Goal: Task Accomplishment & Management: Manage account settings

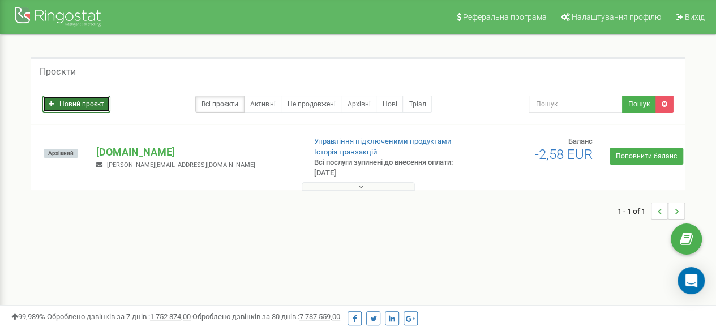
click at [75, 105] on link "Новий проєкт" at bounding box center [76, 104] width 68 height 17
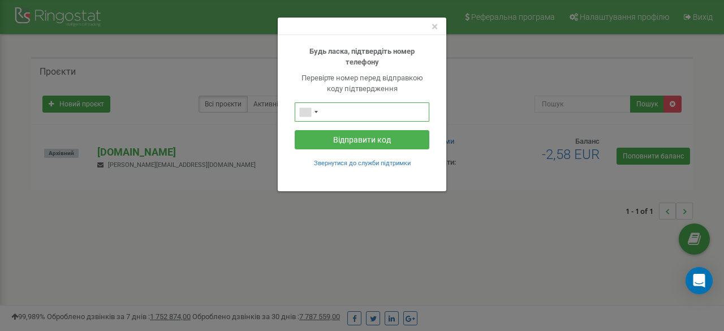
click at [349, 111] on input "text" at bounding box center [362, 111] width 135 height 19
click at [321, 115] on div "Telephone country code" at bounding box center [308, 112] width 26 height 18
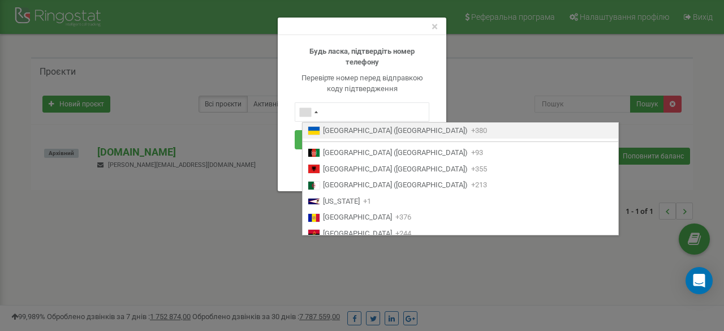
click at [343, 136] on li "Ukraine (Україна) +380" at bounding box center [461, 131] width 316 height 16
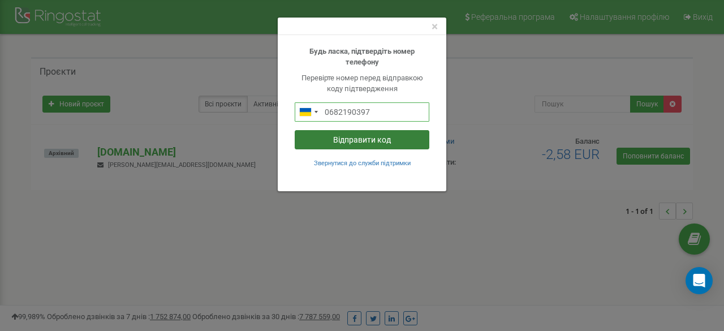
type input "0682190397"
click at [412, 138] on button "Відправити код" at bounding box center [362, 139] width 135 height 19
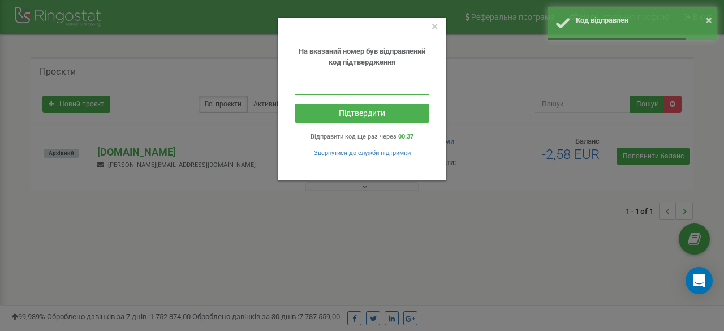
click at [361, 83] on input "text" at bounding box center [362, 85] width 135 height 19
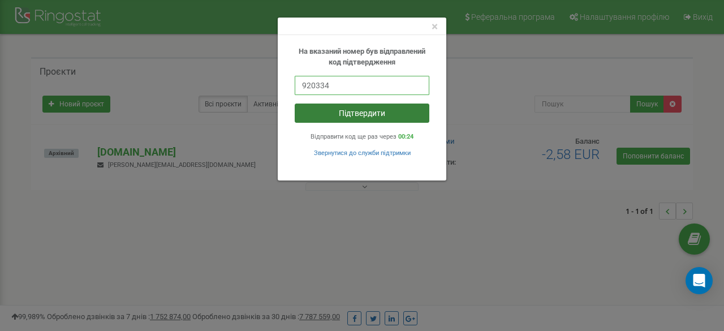
type input "920334"
click at [385, 119] on button "Підтвердити" at bounding box center [362, 113] width 135 height 19
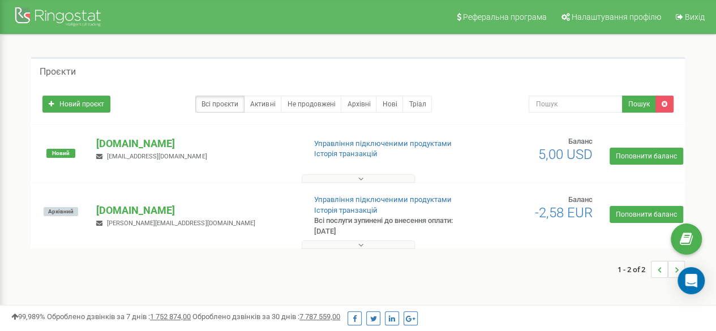
click at [385, 178] on button at bounding box center [358, 178] width 113 height 8
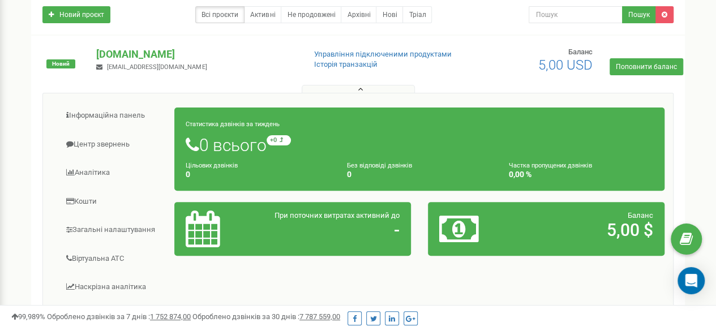
scroll to position [113, 0]
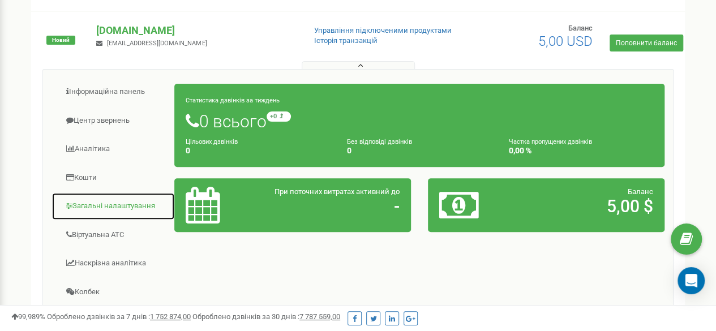
click at [126, 204] on link "Загальні налаштування" at bounding box center [112, 206] width 123 height 28
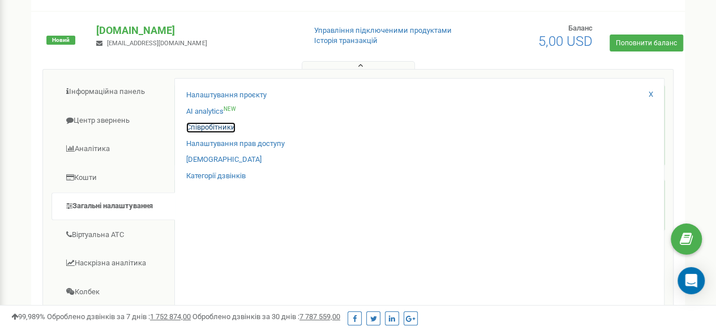
click at [218, 123] on link "Співробітники" at bounding box center [210, 127] width 49 height 11
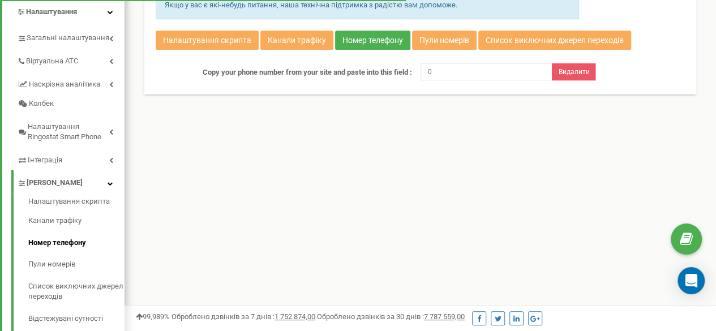
scroll to position [189, 0]
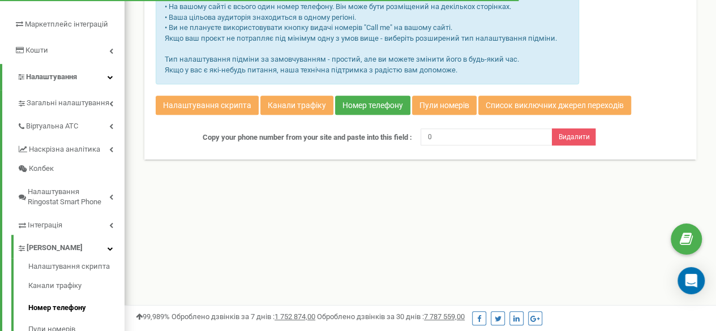
click at [450, 132] on input "0" at bounding box center [486, 136] width 132 height 17
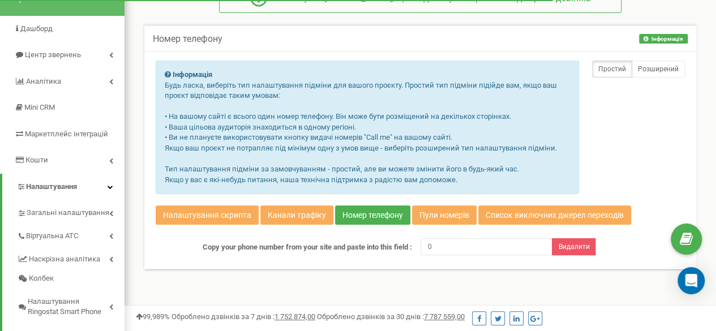
scroll to position [76, 0]
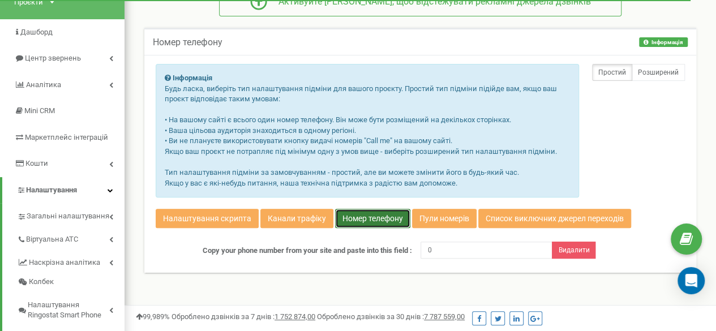
click at [379, 218] on link "Номер телефону" at bounding box center [372, 218] width 75 height 19
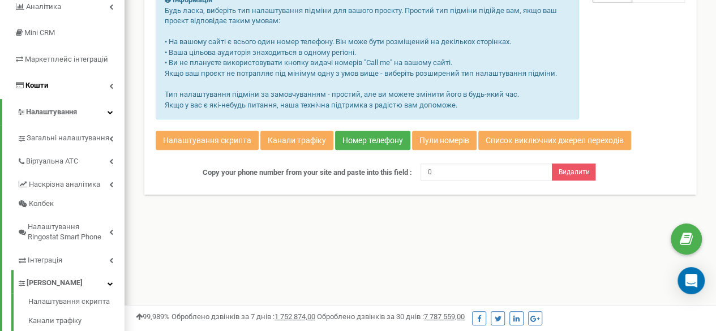
scroll to position [132, 0]
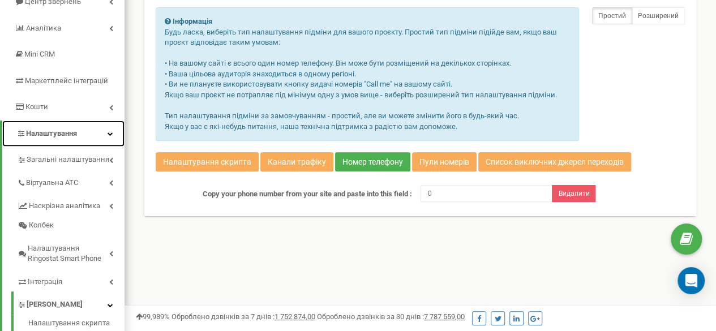
click at [93, 131] on link "Налаштування" at bounding box center [63, 134] width 122 height 27
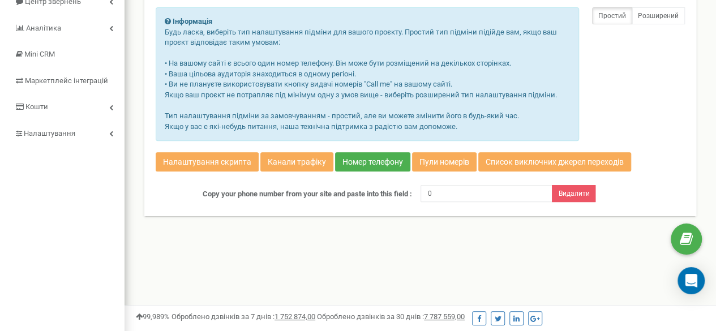
click at [126, 133] on div "Реферальна програма Налаштування профілю Вихід get-worker.com використовує Ring…" at bounding box center [419, 207] width 591 height 679
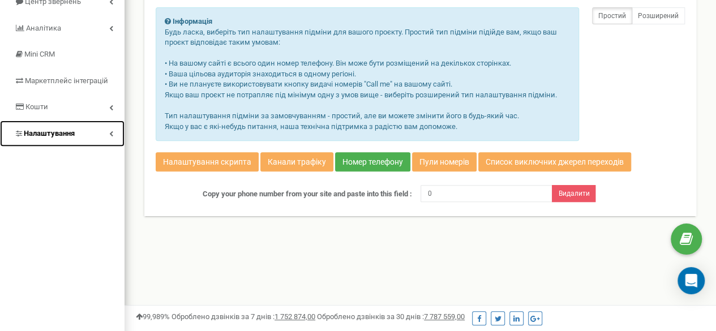
click at [98, 136] on link "Налаштування" at bounding box center [62, 134] width 124 height 27
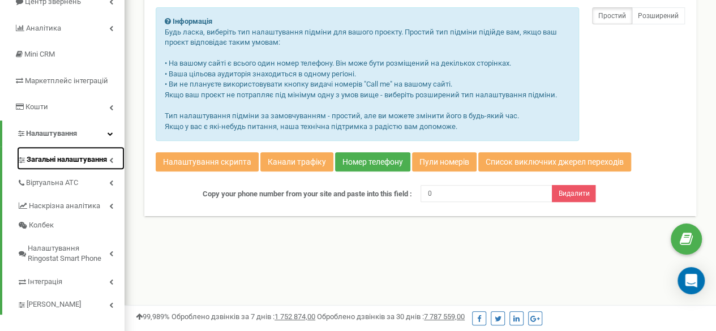
click at [80, 164] on span "Загальні налаштування" at bounding box center [67, 159] width 80 height 11
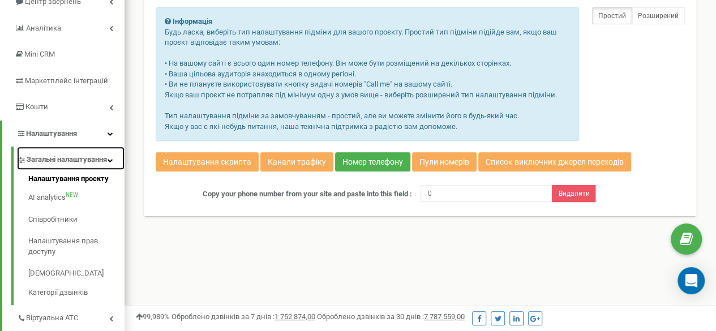
scroll to position [189, 0]
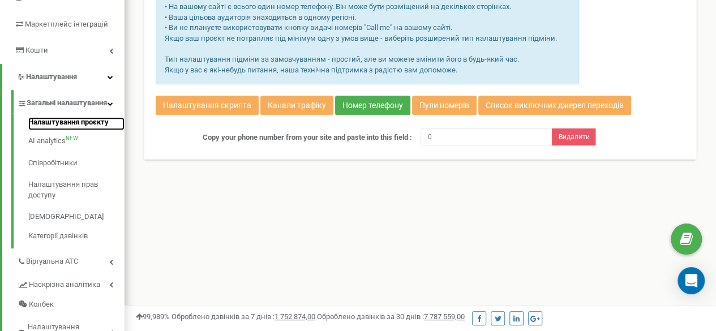
click at [72, 131] on link "Налаштування проєкту" at bounding box center [76, 124] width 96 height 14
click at [94, 131] on link "Налаштування проєкту" at bounding box center [76, 124] width 96 height 14
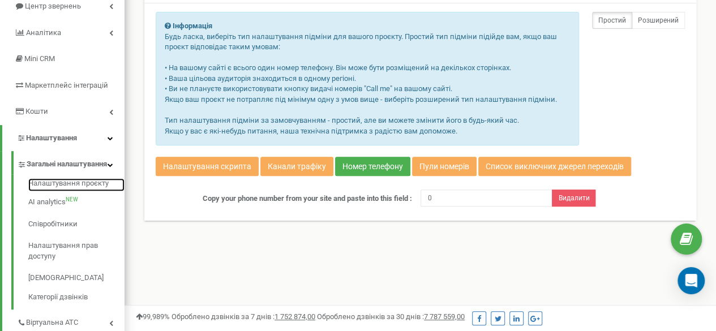
scroll to position [19, 0]
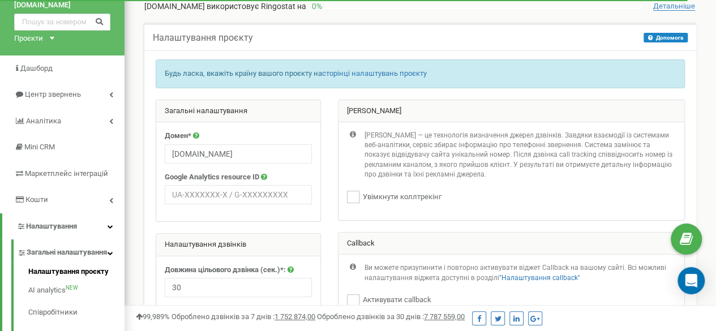
scroll to position [57, 0]
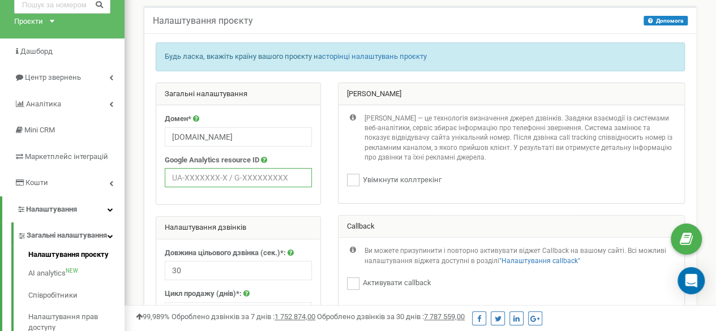
click at [226, 178] on input "text" at bounding box center [238, 177] width 147 height 19
paste input "G-YCTCGW0X90, GT-MK52FNV"
type input "G-YCTCGW0X90, GT-MK52FNV"
click at [354, 175] on ins at bounding box center [353, 180] width 12 height 12
checkbox input "true"
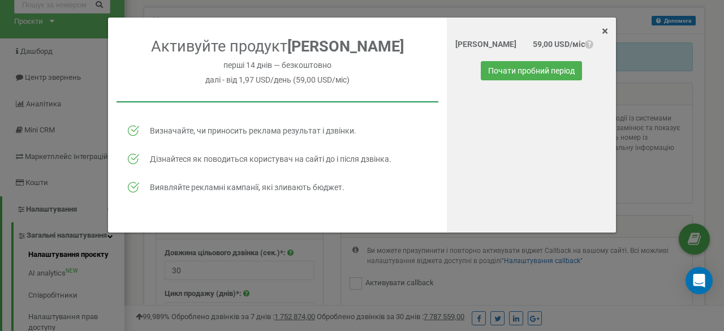
type input "G-YCTCGW0X90, GT-MK52FNV"
click at [609, 34] on div "× Close" at bounding box center [531, 28] width 169 height 20
click at [605, 32] on span "×" at bounding box center [605, 31] width 6 height 14
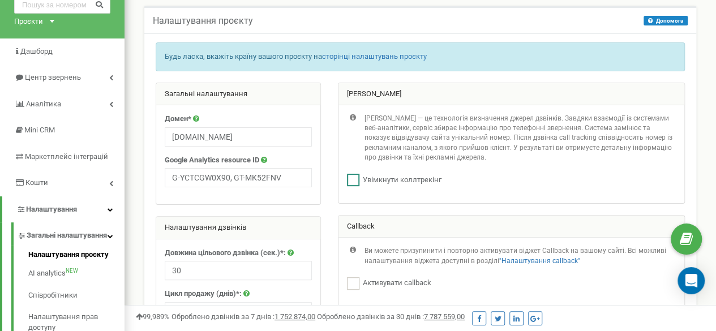
click at [359, 177] on label "Увімкнути коллтрекінг" at bounding box center [400, 180] width 82 height 11
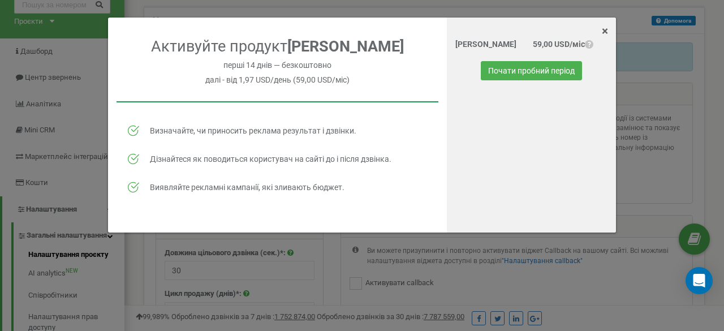
click at [605, 31] on span "×" at bounding box center [605, 31] width 6 height 14
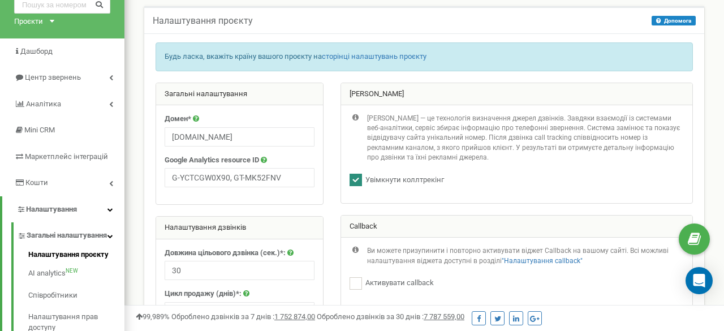
checkbox input "false"
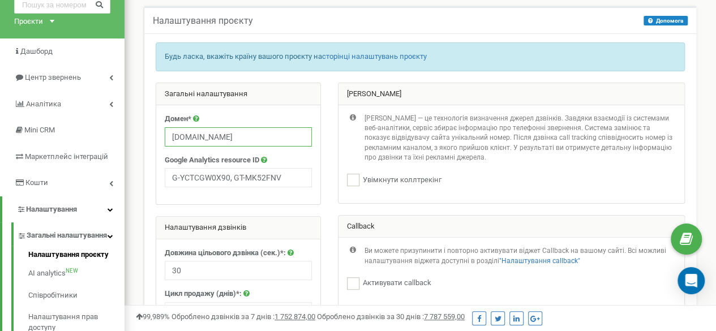
click at [239, 136] on input "get-worker.com" at bounding box center [238, 136] width 147 height 19
drag, startPoint x: 212, startPoint y: 136, endPoint x: 234, endPoint y: 138, distance: 22.7
click at [234, 138] on input "get-worker.com" at bounding box center [238, 136] width 147 height 19
click at [223, 164] on label "Google Analytics resource ID" at bounding box center [212, 160] width 94 height 11
click at [226, 174] on input "G-YCTCGW0X90, GT-MK52FNV" at bounding box center [238, 177] width 147 height 19
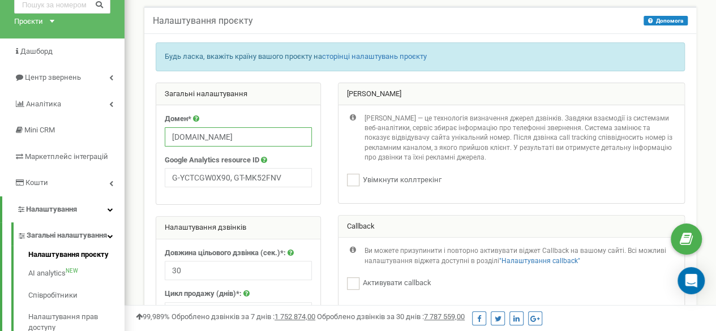
click at [214, 134] on input "get-worker.hr" at bounding box center [238, 136] width 147 height 19
paste input "https://get-worker.eu/"
drag, startPoint x: 197, startPoint y: 134, endPoint x: 140, endPoint y: 134, distance: 57.7
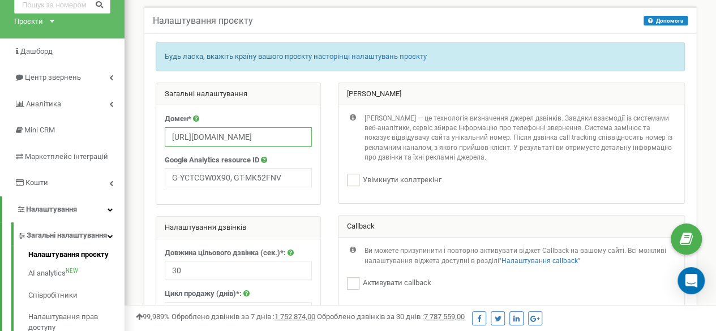
click at [246, 135] on input "get-worker.eu/" at bounding box center [238, 136] width 147 height 19
type input "[DOMAIN_NAME]"
click at [237, 173] on input "G-YCTCGW0X90, GT-MK52FNV" at bounding box center [238, 177] width 147 height 19
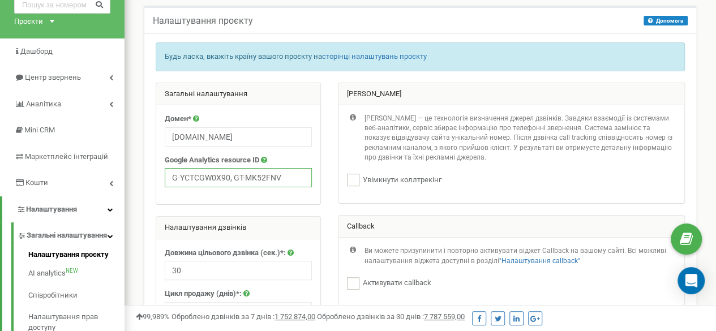
click at [237, 173] on input "G-YCTCGW0X90, GT-MK52FNV" at bounding box center [238, 177] width 147 height 19
paste input "1PBKRVH3Y3, GT-WPTSZ33Z"
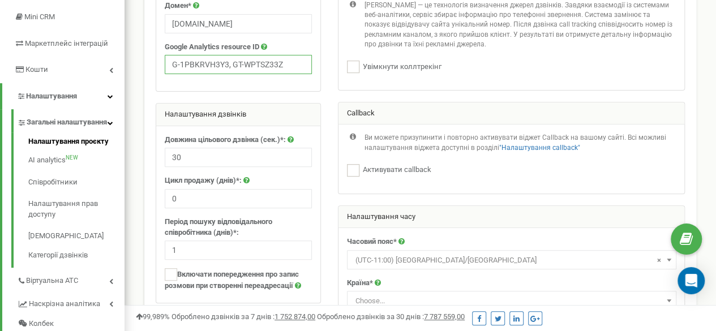
scroll to position [226, 0]
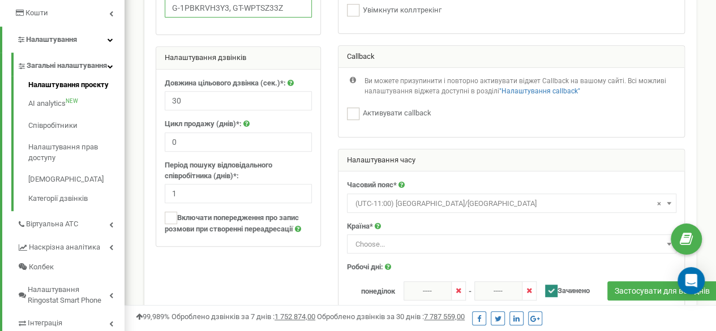
type input "G-1PBKRVH3Y3, GT-WPTSZ33Z"
click at [451, 199] on span "× (UTC-11:00) Pacific/Midway" at bounding box center [511, 204] width 321 height 16
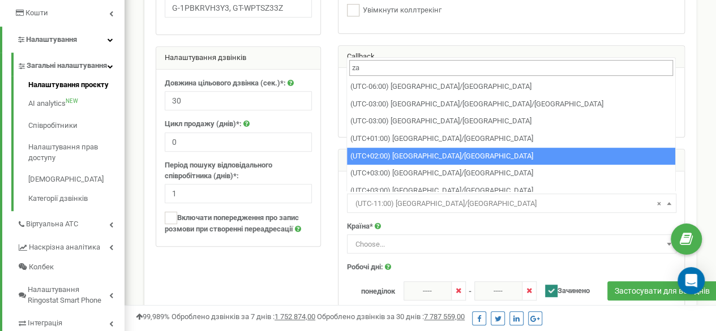
type input "za"
select select "Europe/Zagreb"
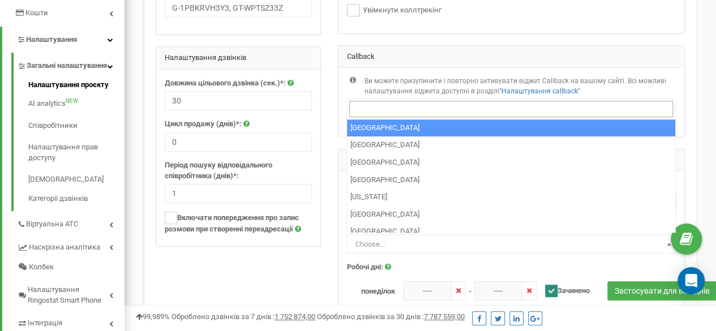
click at [400, 237] on span "Choose..." at bounding box center [511, 245] width 321 height 16
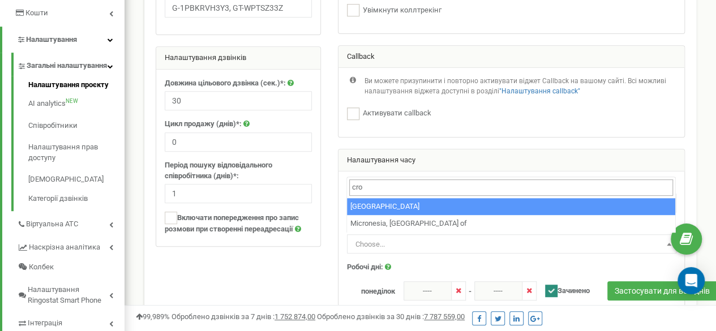
type input "cro"
select select "HRV"
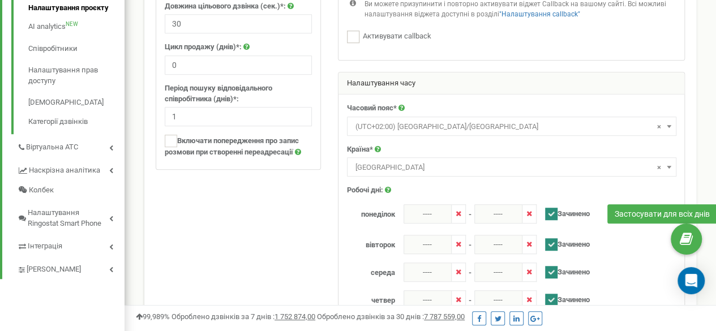
scroll to position [340, 0]
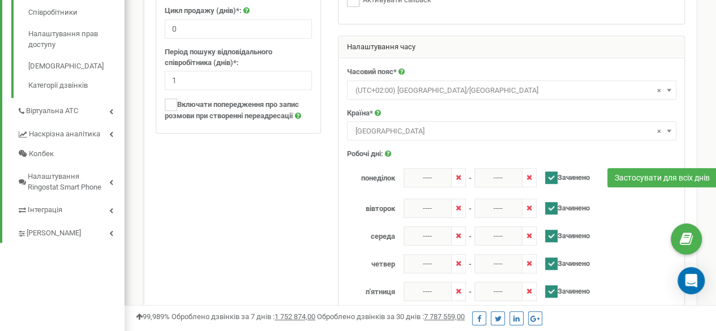
click at [552, 177] on ins at bounding box center [551, 177] width 12 height 12
checkbox input "false"
click at [544, 210] on label "Зачинено" at bounding box center [562, 207] width 53 height 16
checkbox input "false"
click at [556, 230] on ins at bounding box center [551, 236] width 12 height 12
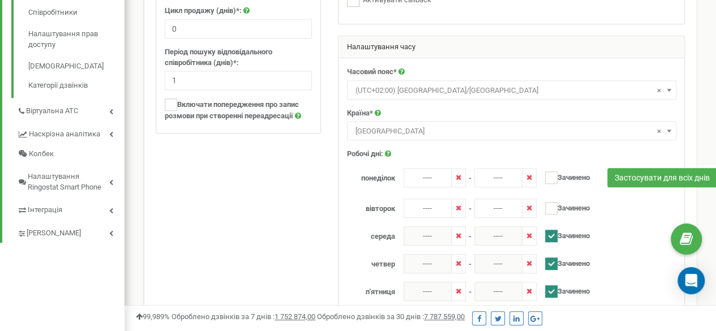
checkbox input "false"
click at [557, 254] on label "Зачинено" at bounding box center [562, 262] width 53 height 16
checkbox input "false"
click at [552, 278] on div "понеділок ---- - ---- ----" at bounding box center [511, 274] width 329 height 212
click at [553, 287] on ins at bounding box center [551, 291] width 12 height 12
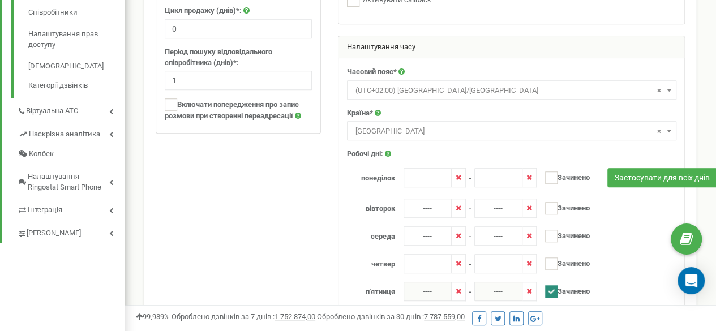
checkbox input "false"
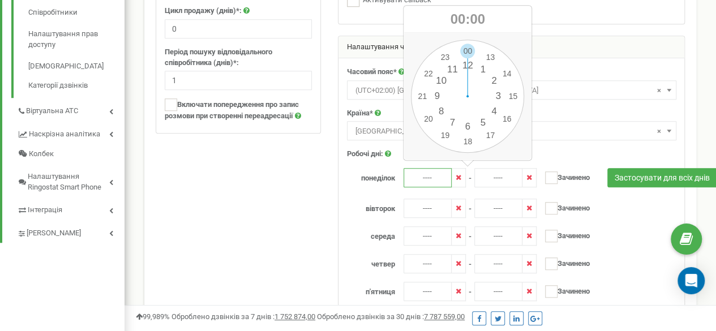
drag, startPoint x: 445, startPoint y: 174, endPoint x: 436, endPoint y: 174, distance: 9.1
click at [445, 174] on input "----" at bounding box center [427, 177] width 48 height 19
click at [437, 96] on div "00 1 2 3 4 5 6 7 8 9 10 11 12 13 14 15 16 17 18 19 20 21 22 23 00 05 10 15 20 2…" at bounding box center [467, 96] width 113 height 113
click at [465, 51] on div "00 1 2 3 4 5 6 7 8 9 10 11 12 13 14 15 16 17 18 19 20 21 22 23 00 05 10 15 20 2…" at bounding box center [467, 96] width 113 height 113
type input "09:00"
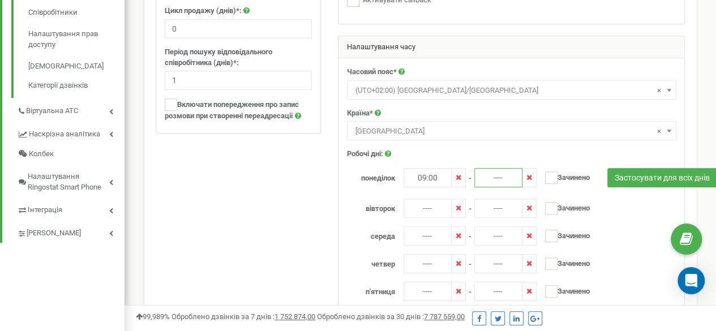
click at [486, 181] on input "----" at bounding box center [498, 177] width 48 height 19
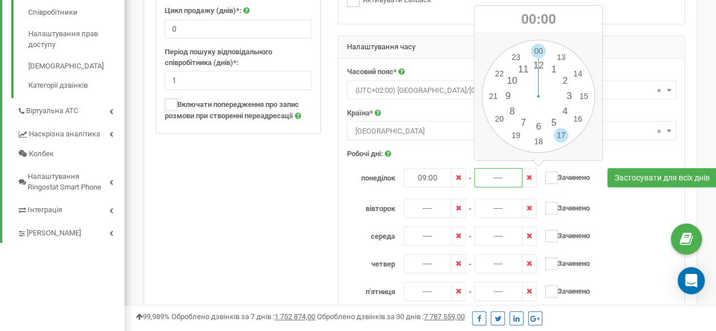
click at [560, 135] on div "00 1 2 3 4 5 6 7 8 9 10 11 12 13 14 15 16 17 18 19 20 21 22 23 00 05 10 15 20 2…" at bounding box center [538, 96] width 113 height 113
click at [538, 50] on div "00 1 2 3 4 5 6 7 8 9 10 11 12 13 14 15 16 17 18 19 20 21 22 23 00 05 10 15 20 2…" at bounding box center [538, 96] width 113 height 113
type input "17:00"
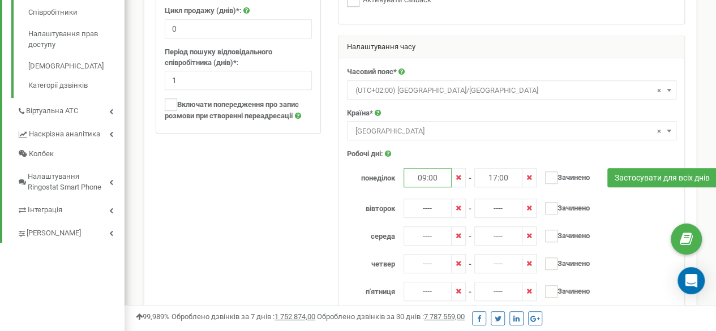
click at [432, 173] on input "09:00" at bounding box center [427, 177] width 48 height 19
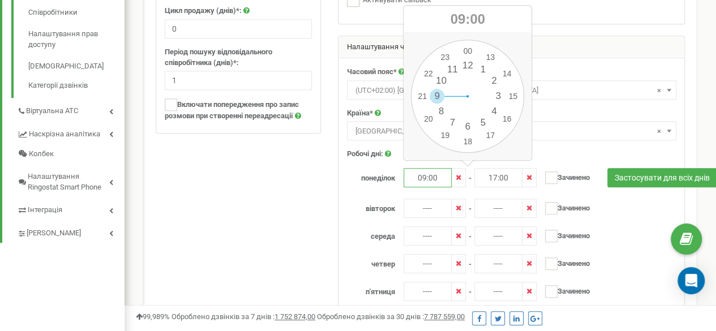
click at [432, 173] on input "09:00" at bounding box center [427, 177] width 48 height 19
click at [423, 203] on input "----" at bounding box center [427, 208] width 48 height 19
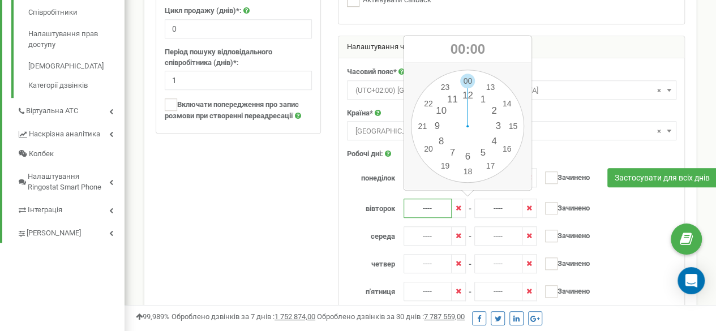
paste input "09:00"
type input "09:00----"
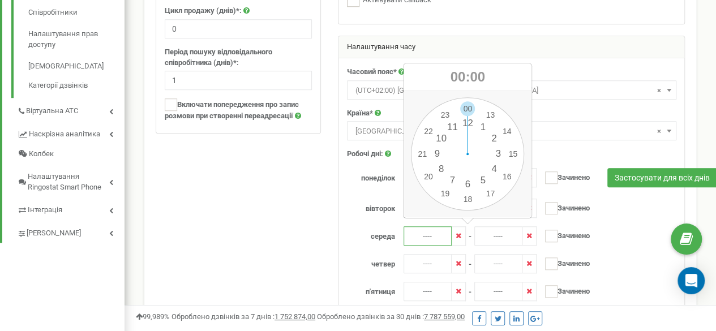
click at [430, 233] on input "----" at bounding box center [427, 235] width 48 height 19
paste input "09:00"
drag, startPoint x: 422, startPoint y: 232, endPoint x: 403, endPoint y: 231, distance: 19.2
click at [403, 231] on input "----09:00" at bounding box center [427, 235] width 48 height 19
type input "09:00"
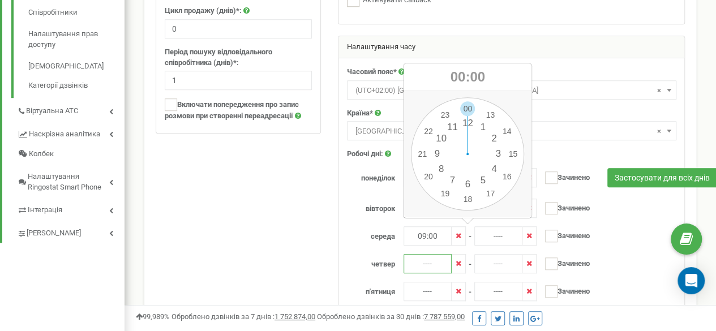
click at [427, 257] on input "----" at bounding box center [427, 263] width 48 height 19
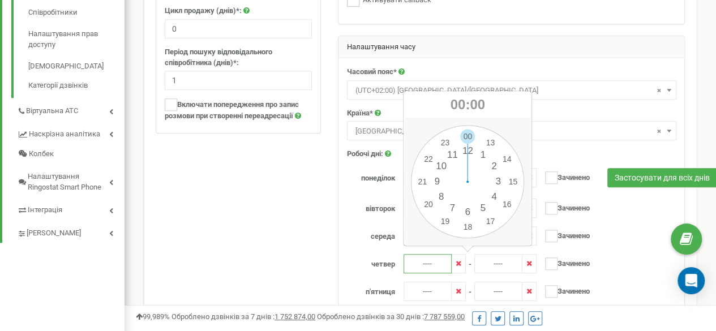
click at [429, 268] on input "----" at bounding box center [427, 263] width 48 height 19
click at [427, 263] on input "----" at bounding box center [427, 263] width 48 height 19
paste input "09:00"
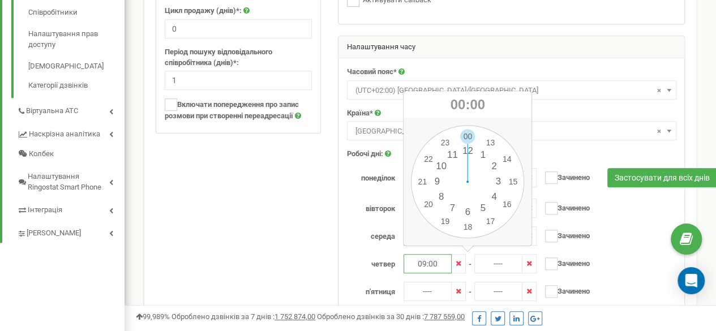
type input "09:00"
click at [426, 286] on input "----" at bounding box center [427, 291] width 48 height 19
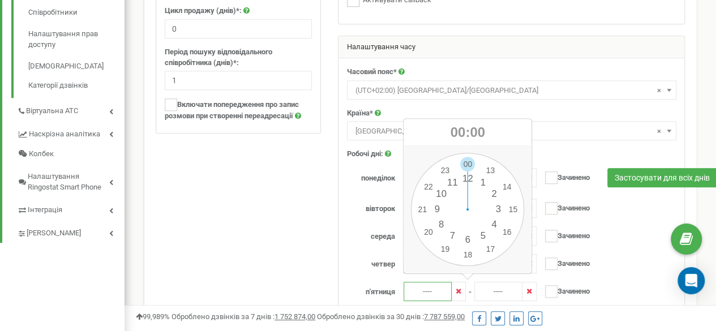
click at [426, 286] on input "----" at bounding box center [427, 291] width 48 height 19
paste input "09:00"
type input "09:00"
click at [498, 286] on input "----" at bounding box center [498, 291] width 48 height 19
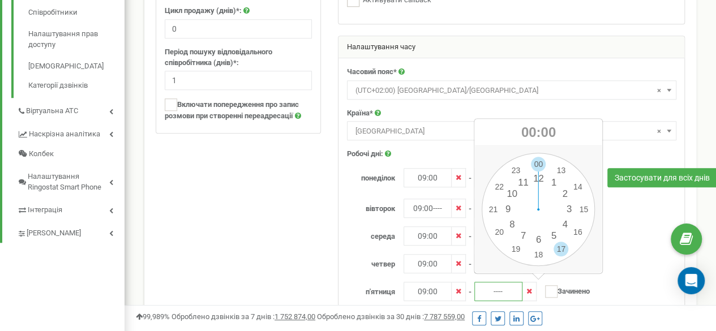
click at [565, 248] on div "00 1 2 3 4 5 6 7 8 9 10 11 12 13 14 15 16 17 18 19 20 21 22 23 00 05 10 15 20 2…" at bounding box center [538, 209] width 113 height 113
click at [539, 161] on div "00 1 2 3 4 5 6 7 8 9 10 11 12 13 14 15 16 17 18 19 20 21 22 23 00 05 10 15 20 2…" at bounding box center [538, 209] width 113 height 113
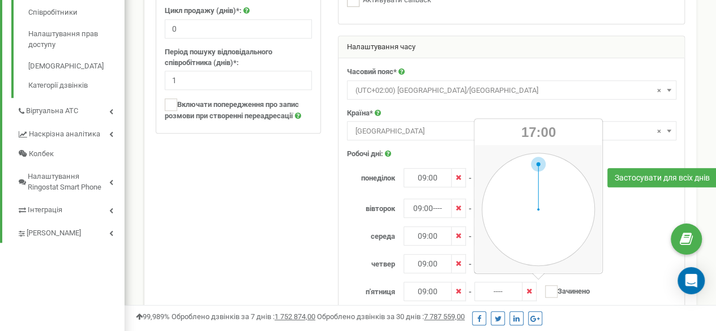
type input "17:00"
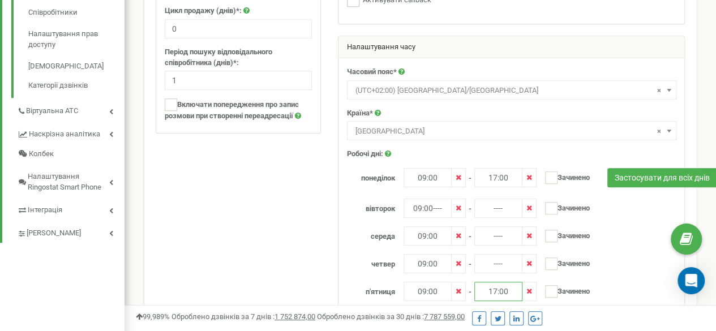
click at [498, 289] on input "17:00" at bounding box center [498, 291] width 48 height 19
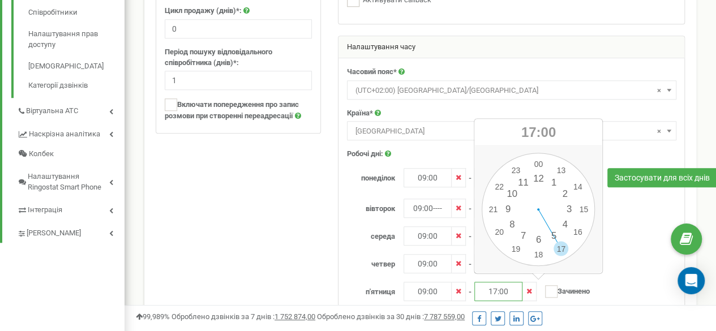
click at [498, 289] on input "17:00" at bounding box center [498, 291] width 48 height 19
click at [610, 276] on div "понеділок 09:00 - 17:00" at bounding box center [511, 274] width 329 height 212
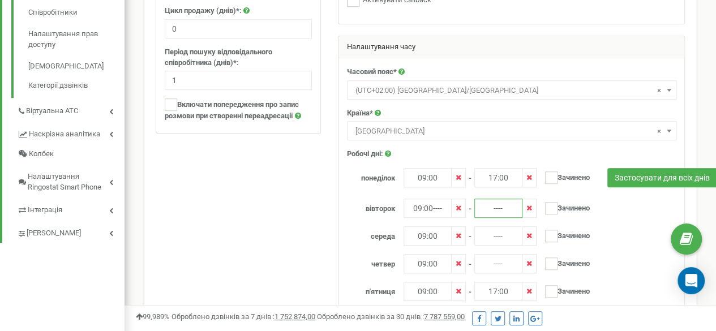
click at [500, 207] on input "----" at bounding box center [498, 208] width 48 height 19
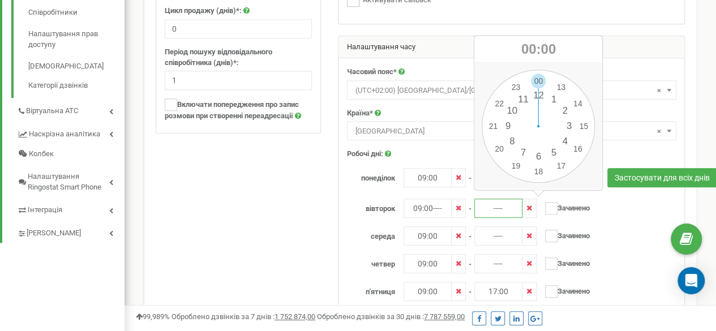
click at [500, 207] on input "----" at bounding box center [498, 208] width 48 height 19
paste input "17:00"
type input "17:00"
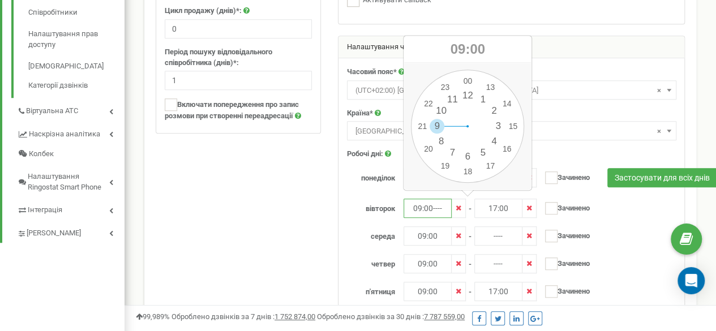
drag, startPoint x: 444, startPoint y: 205, endPoint x: 432, endPoint y: 203, distance: 12.2
click at [432, 203] on input "09:00----" at bounding box center [427, 208] width 48 height 19
type input "09:00"
click at [495, 230] on input "----" at bounding box center [498, 235] width 48 height 19
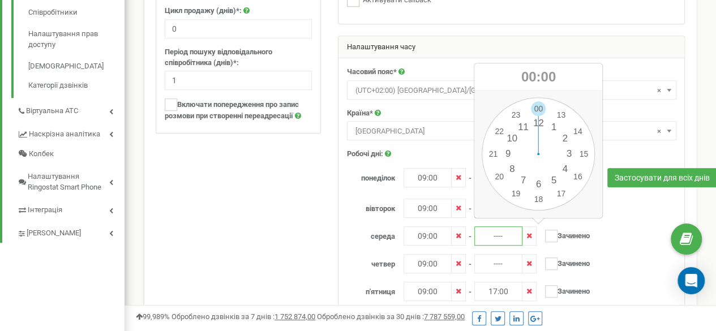
click at [495, 230] on input "----" at bounding box center [498, 235] width 48 height 19
paste input "17:00"
type input "17:00"
click at [496, 263] on input "----" at bounding box center [498, 263] width 48 height 19
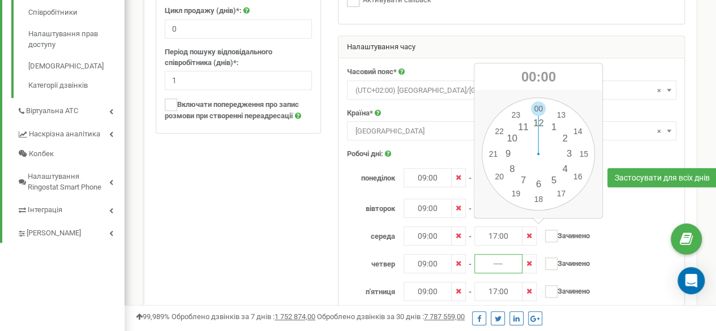
click at [496, 263] on input "----" at bounding box center [498, 263] width 48 height 19
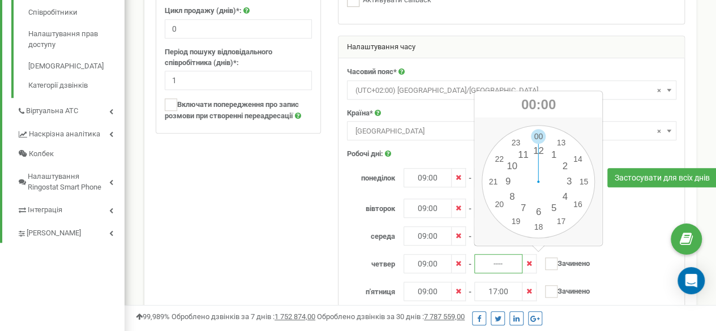
click at [496, 263] on input "----" at bounding box center [498, 263] width 48 height 19
paste input "17:00"
type input "17:00"
click at [620, 282] on div "п'ятниця 09:00 - 17:00 та ---- - ----" at bounding box center [592, 291] width 509 height 19
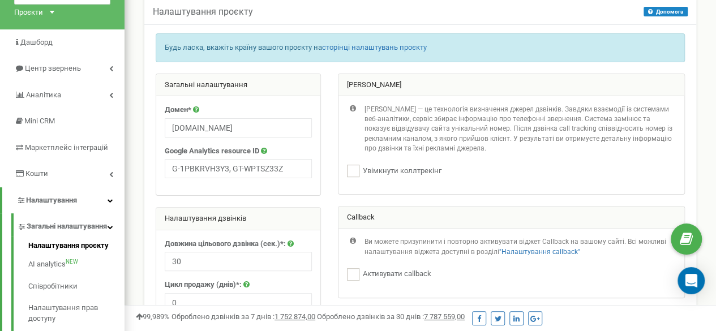
scroll to position [57, 0]
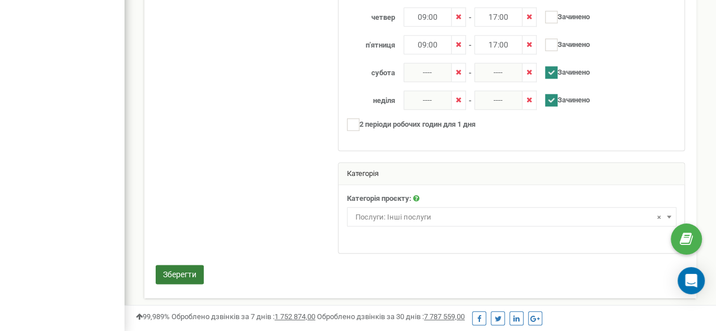
click at [174, 265] on button "Зберегти" at bounding box center [180, 274] width 48 height 19
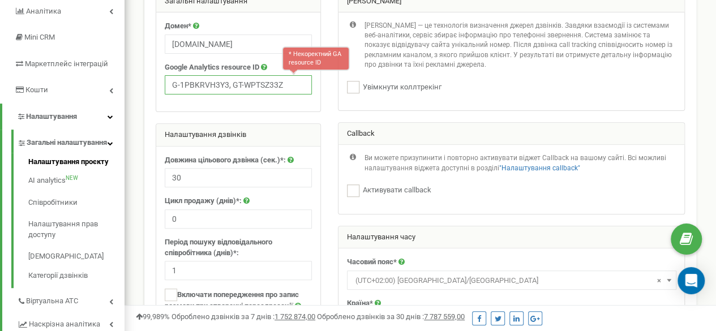
scroll to position [81, 0]
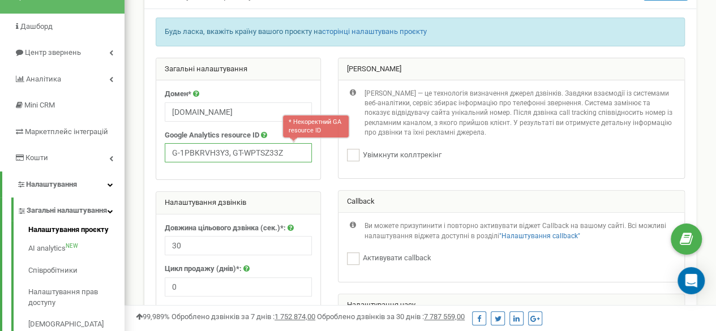
click at [302, 157] on input "G-1PBKRVH3Y3, GT-WPTSZ33Z" at bounding box center [238, 152] width 147 height 19
drag, startPoint x: 307, startPoint y: 158, endPoint x: 298, endPoint y: 155, distance: 9.7
click at [298, 155] on input "G-1PBKRVH3Y3, GT-WPTSZ33Z" at bounding box center [238, 152] width 147 height 19
click at [244, 151] on input "G-1PBKRVH3Y3, GT-WPTSZ33Z" at bounding box center [238, 152] width 147 height 19
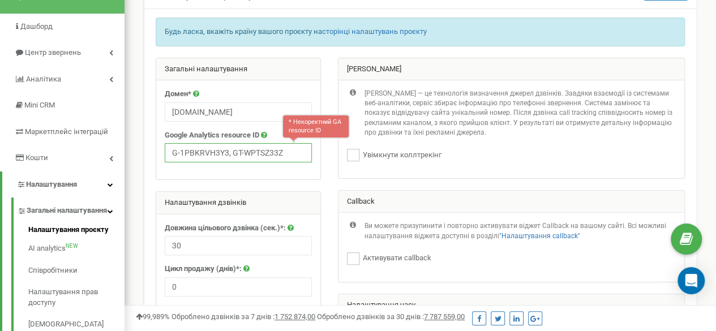
click at [244, 151] on input "G-1PBKRVH3Y3, GT-WPTSZ33Z" at bounding box center [238, 152] width 147 height 19
paste input "G-NF9V6VEDD6, GT-5NXQQ27"
type input "G-NF9V6VEDD6, GT-5NXQQ27"
click at [289, 171] on div "Домен* get-worker.eu Google Analytics resource ID * Некоректний GA resource ID …" at bounding box center [238, 129] width 164 height 99
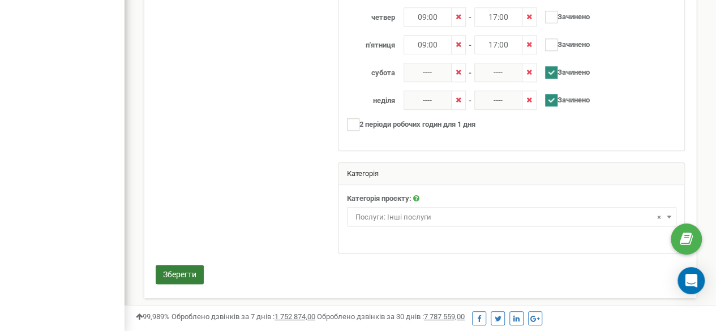
click at [190, 265] on button "Зберегти" at bounding box center [180, 274] width 48 height 19
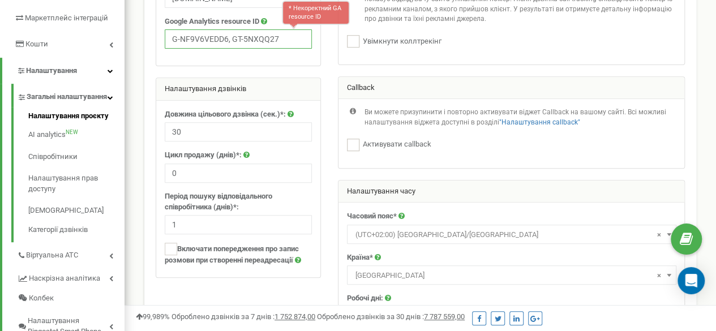
scroll to position [123, 0]
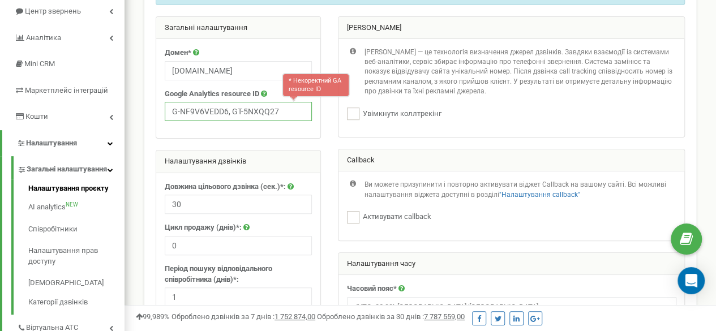
click at [269, 113] on input "G-NF9V6VEDD6, GT-5NXQQ27" at bounding box center [238, 111] width 147 height 19
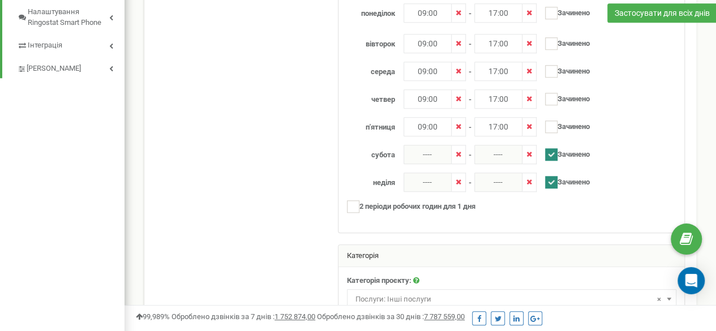
scroll to position [586, 0]
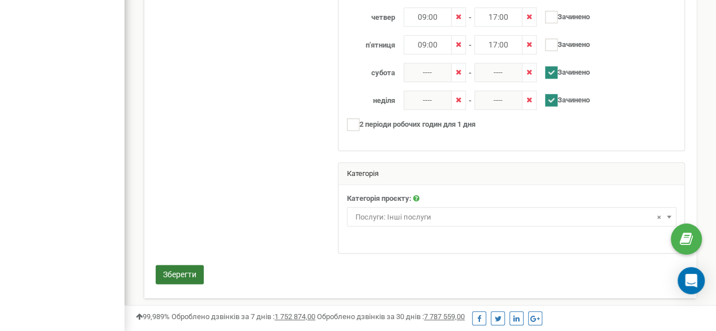
click at [192, 270] on button "Зберегти" at bounding box center [180, 274] width 48 height 19
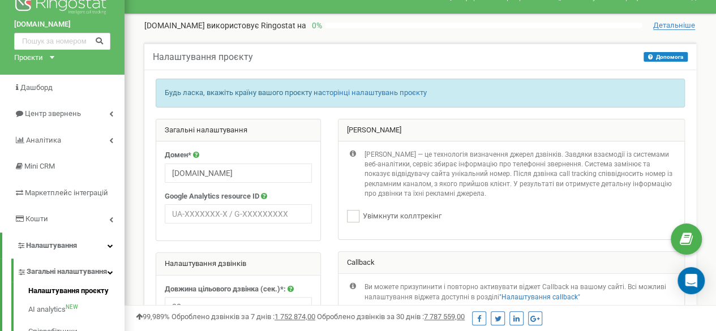
scroll to position [0, 0]
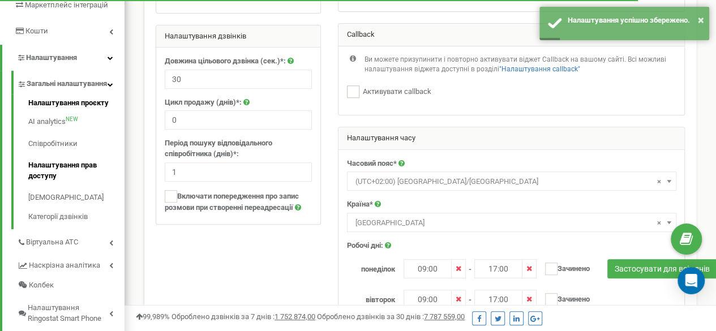
scroll to position [226, 0]
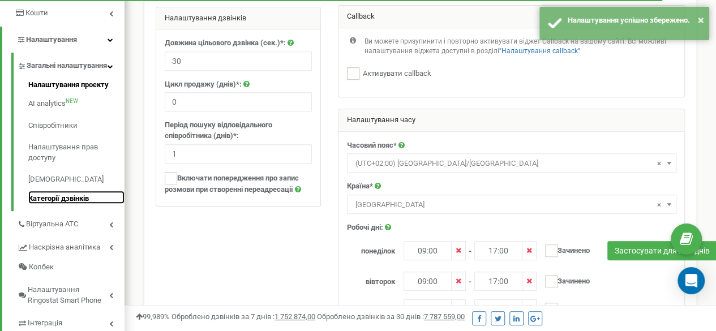
click at [55, 204] on link "Категорії дзвінків" at bounding box center [76, 198] width 96 height 14
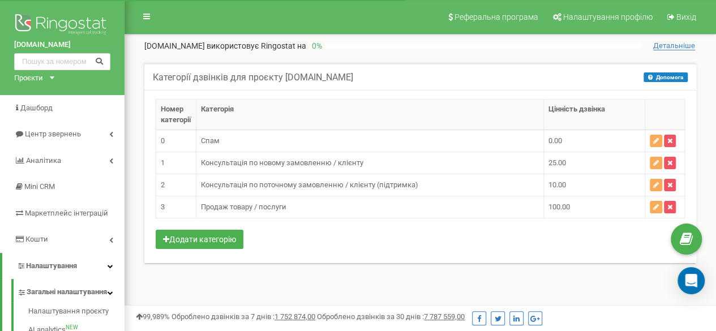
click at [569, 164] on td "25.00" at bounding box center [593, 163] width 101 height 22
click at [559, 179] on td "10.00" at bounding box center [593, 185] width 101 height 22
click at [555, 203] on td "100.00" at bounding box center [593, 207] width 101 height 22
click at [268, 196] on td "Продаж товару / послуги" at bounding box center [369, 207] width 347 height 22
click at [240, 207] on td "Продаж товару / послуги" at bounding box center [369, 207] width 347 height 22
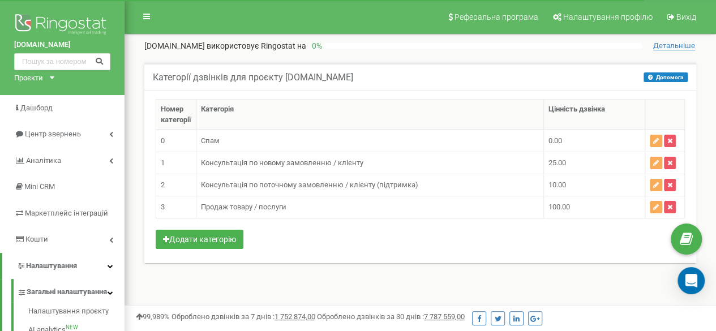
click at [205, 130] on td "Спам" at bounding box center [369, 141] width 347 height 22
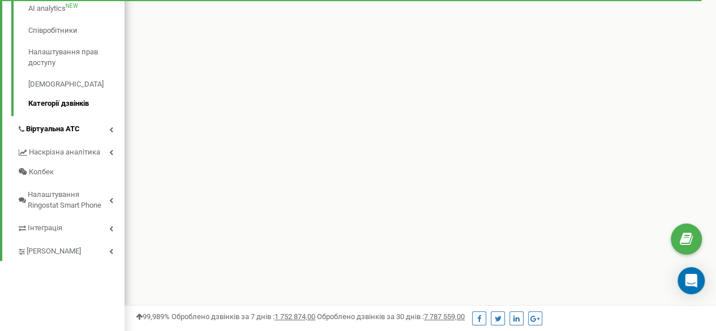
scroll to position [340, 0]
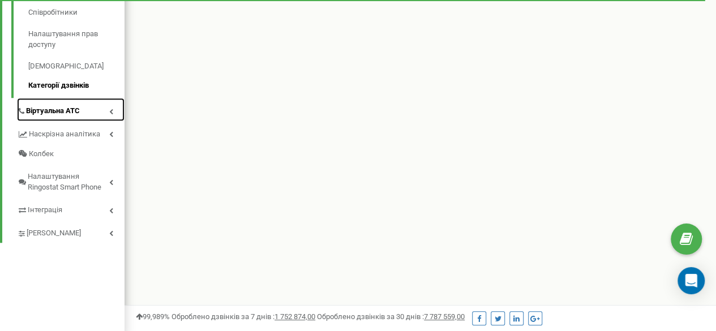
click at [110, 114] on icon at bounding box center [111, 112] width 4 height 6
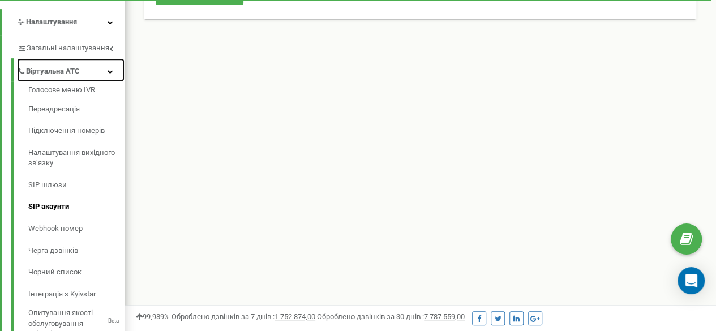
scroll to position [226, 0]
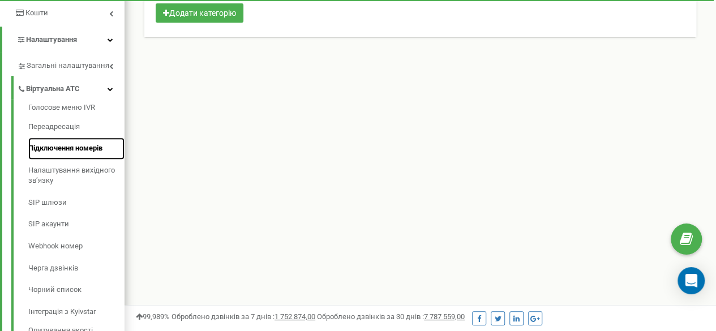
click at [78, 149] on link "Підключення номерів" at bounding box center [76, 149] width 96 height 22
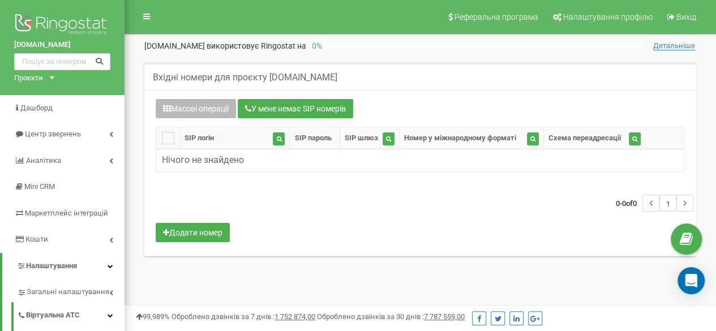
click at [189, 107] on button "Масові операції" at bounding box center [196, 108] width 80 height 19
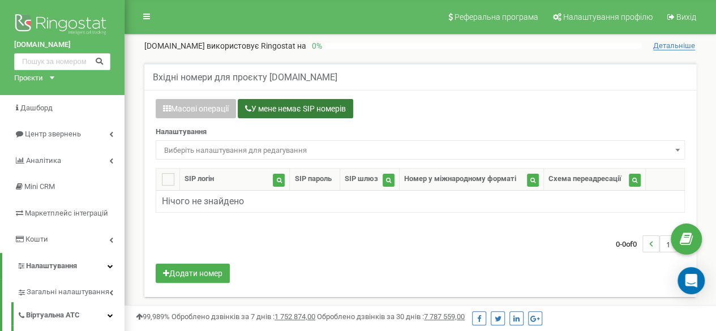
click at [274, 105] on button "У мене немає SIP номерів" at bounding box center [295, 108] width 115 height 19
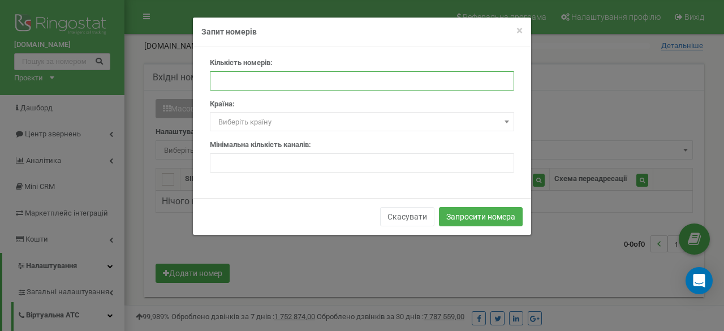
click at [261, 75] on input "number" at bounding box center [362, 80] width 304 height 19
click at [498, 77] on input "number" at bounding box center [362, 80] width 304 height 19
type input "1"
click at [502, 78] on input "1" at bounding box center [362, 80] width 304 height 19
click at [384, 125] on span "Виберіть країну" at bounding box center [362, 122] width 297 height 16
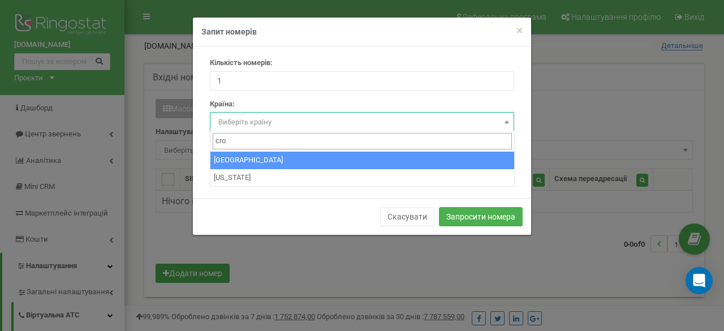
type input "cro"
select select "HR"
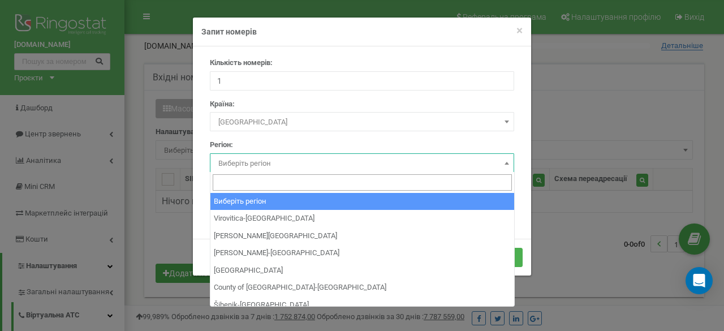
click at [264, 161] on span "Виберіть регіон" at bounding box center [362, 164] width 297 height 16
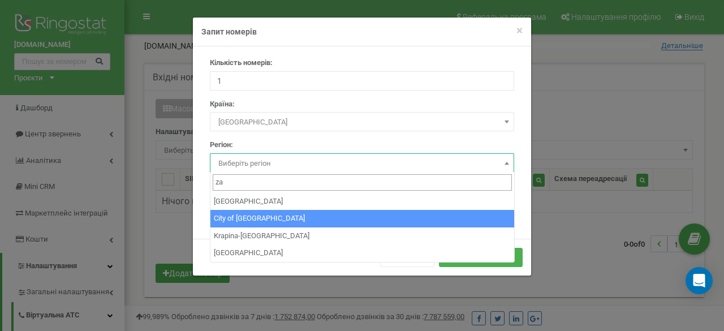
type input "za"
select select "HR_21"
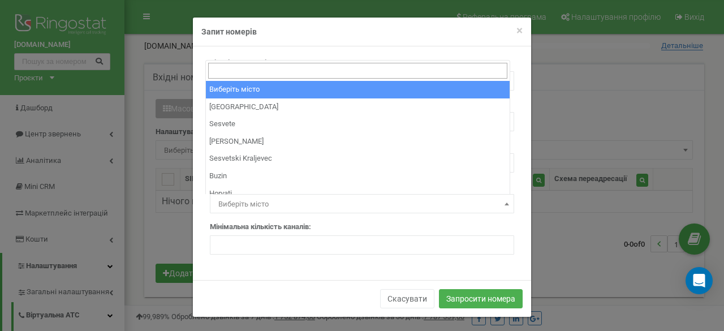
click at [276, 207] on span "Виберіть місто" at bounding box center [362, 204] width 297 height 16
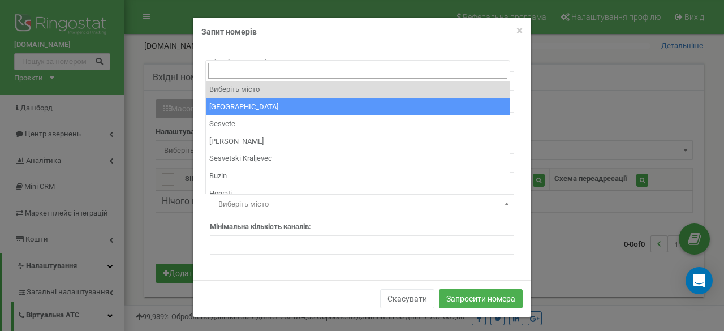
select select "3186886"
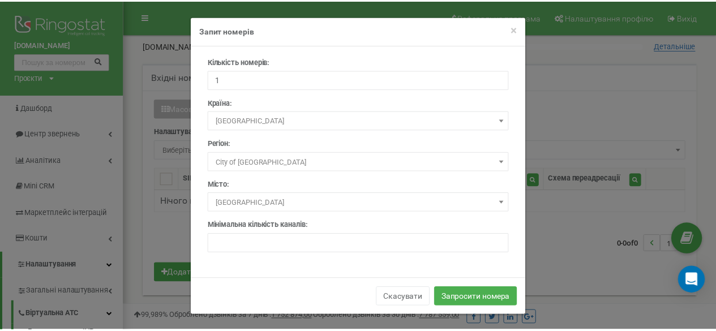
scroll to position [2, 0]
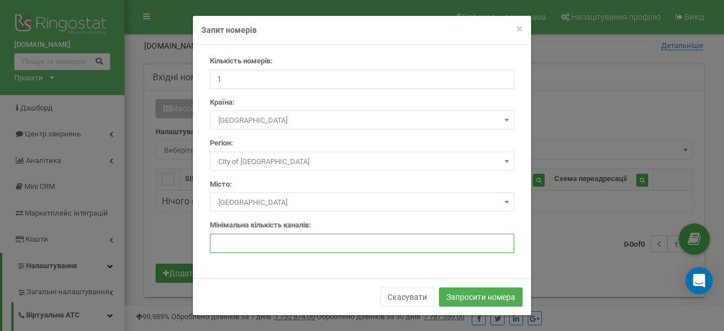
click at [298, 242] on input "number" at bounding box center [362, 243] width 304 height 19
click at [497, 244] on input "0" at bounding box center [362, 243] width 304 height 19
click at [498, 238] on input "1" at bounding box center [362, 243] width 304 height 19
click at [498, 238] on input "2" at bounding box center [362, 243] width 304 height 19
type input "3"
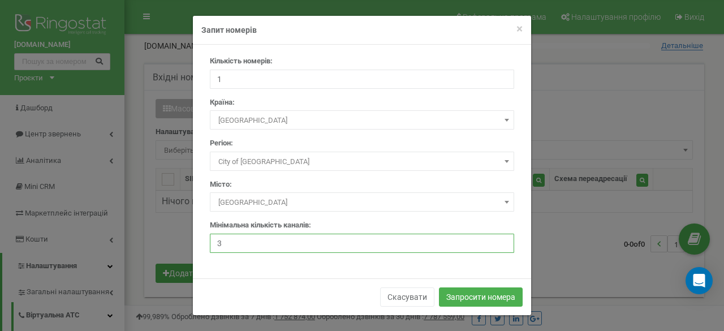
click at [498, 238] on input "3" at bounding box center [362, 243] width 304 height 19
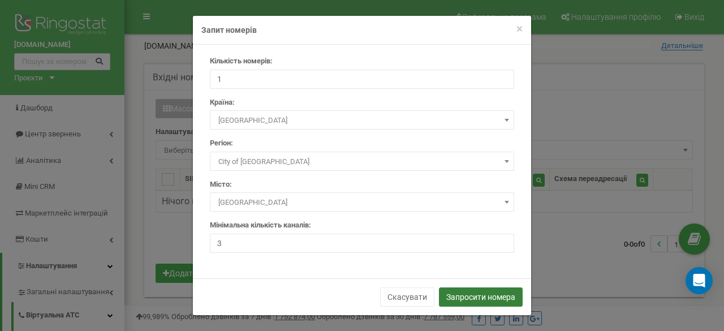
click at [474, 294] on button "Запросити номера" at bounding box center [481, 296] width 84 height 19
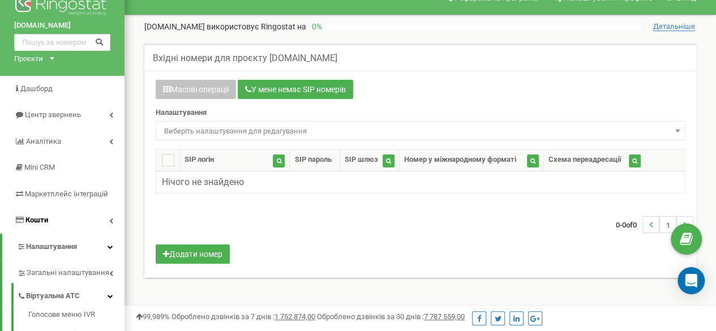
scroll to position [0, 0]
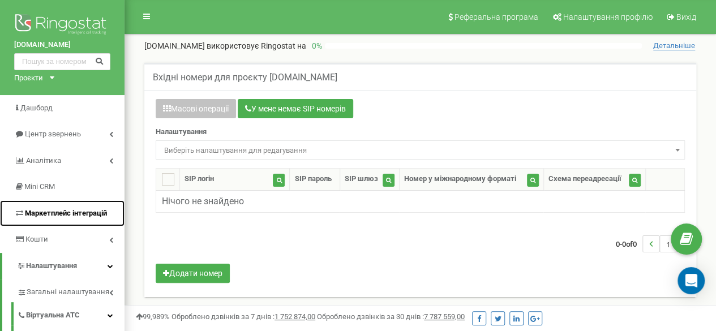
click at [80, 213] on span "Маркетплейс інтеграцій" at bounding box center [66, 213] width 82 height 8
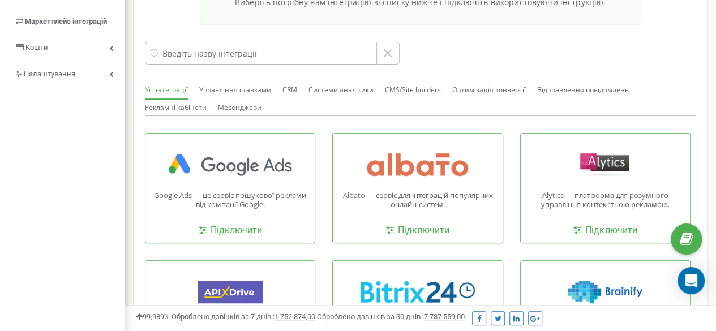
scroll to position [168, 0]
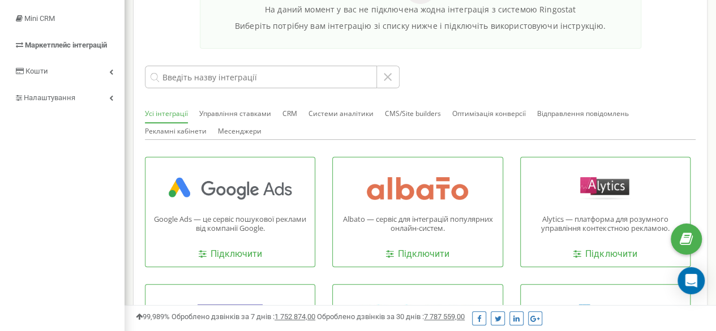
click at [446, 118] on div "Усі інтеграції Управління ставками CRM Системи аналітики CMS/Site builders Опти…" at bounding box center [420, 122] width 551 height 35
click at [462, 113] on button "Оптимізація конверсії" at bounding box center [489, 114] width 74 height 18
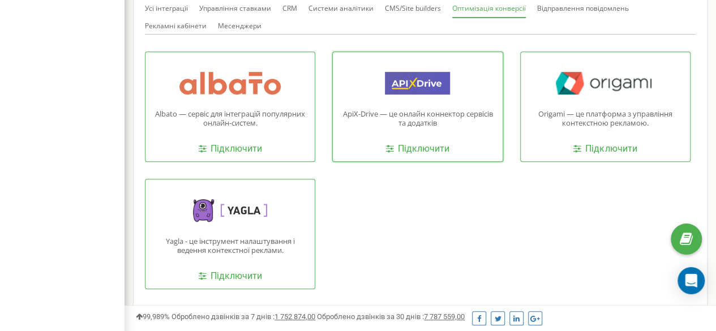
scroll to position [225, 0]
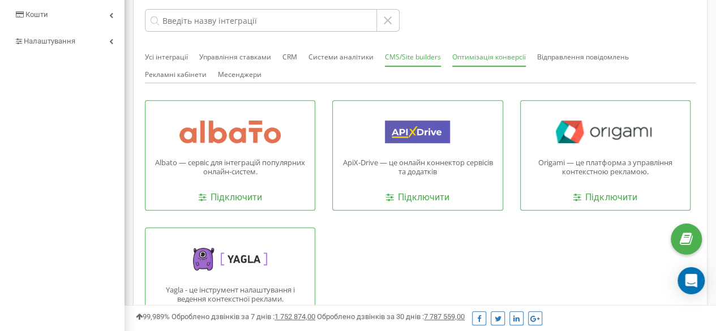
click at [429, 54] on button "CMS/Site builders" at bounding box center [413, 58] width 56 height 18
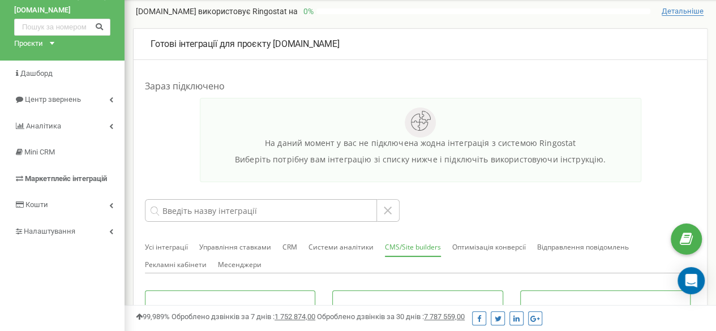
scroll to position [32, 0]
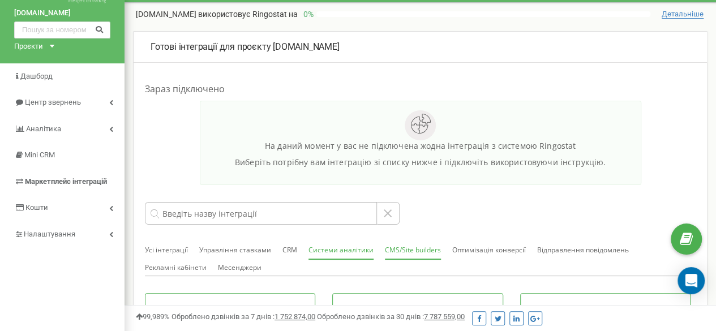
click at [326, 246] on button "Системи аналітики" at bounding box center [340, 251] width 65 height 18
click at [286, 250] on button "CRM" at bounding box center [289, 251] width 15 height 18
click at [261, 248] on button "Управління ставками" at bounding box center [235, 251] width 72 height 18
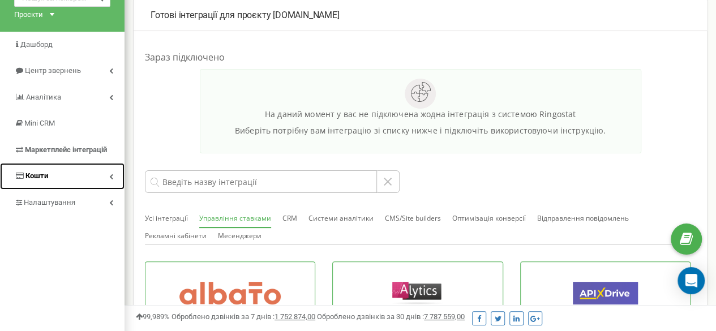
click at [112, 172] on link "Кошти" at bounding box center [62, 176] width 124 height 27
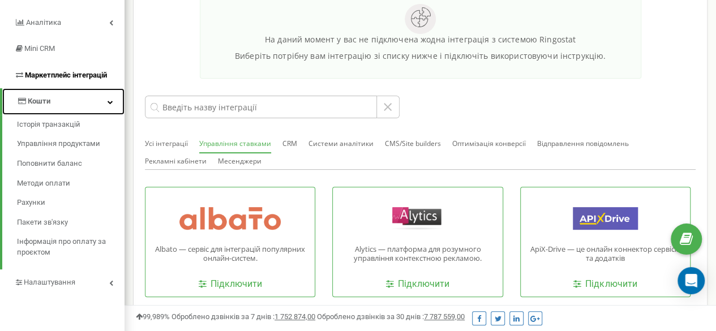
scroll to position [120, 0]
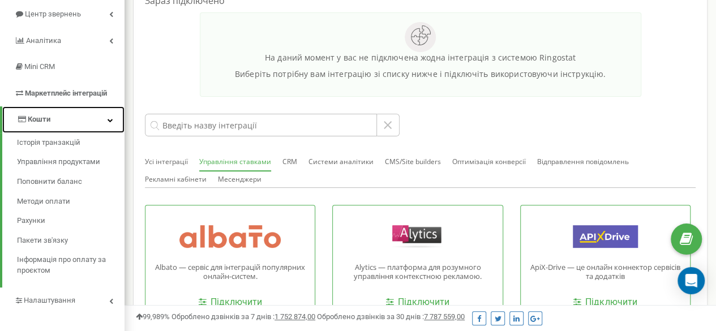
click at [111, 117] on icon at bounding box center [111, 120] width 6 height 6
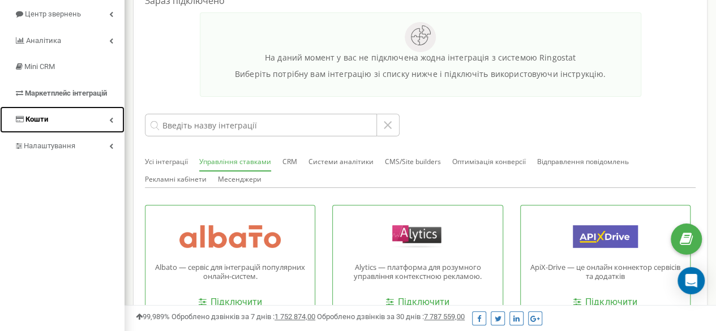
click at [112, 116] on link "Кошти" at bounding box center [62, 119] width 124 height 27
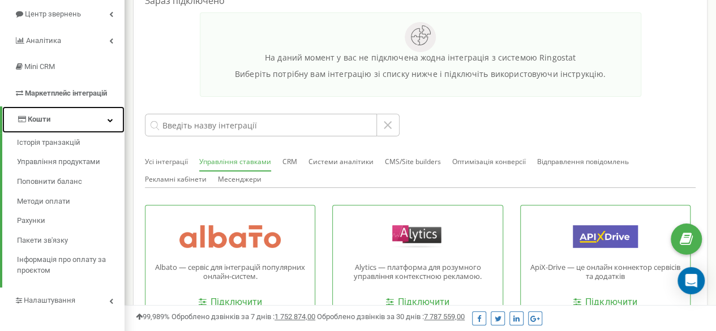
click at [113, 118] on icon at bounding box center [111, 120] width 6 height 6
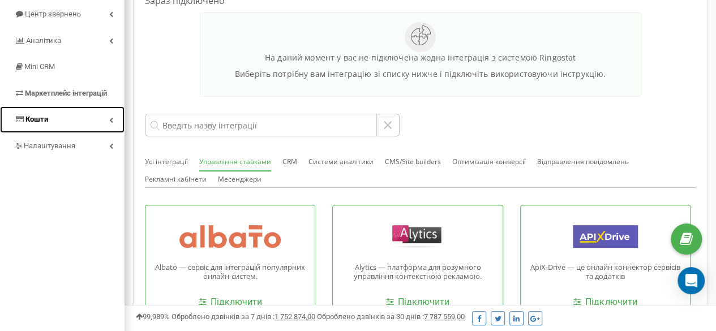
scroll to position [63, 0]
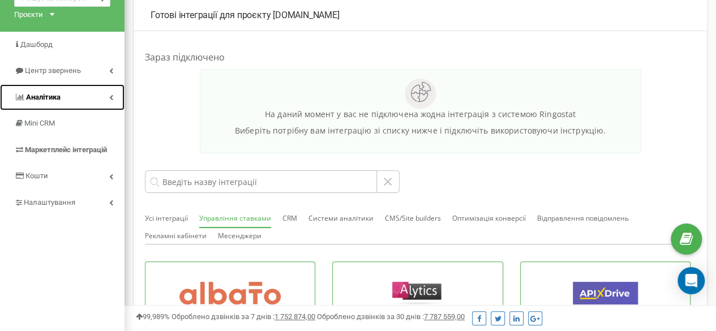
click at [110, 96] on icon at bounding box center [111, 97] width 4 height 6
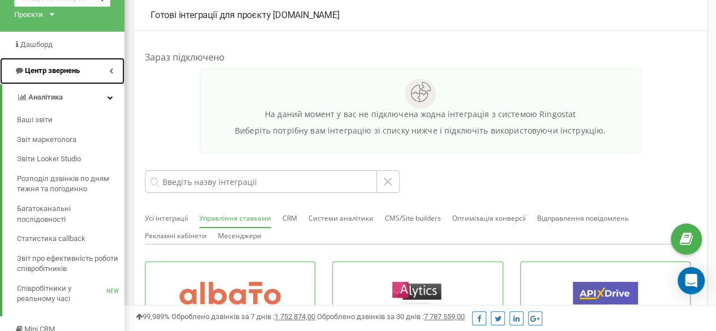
click at [112, 72] on icon at bounding box center [111, 71] width 4 height 6
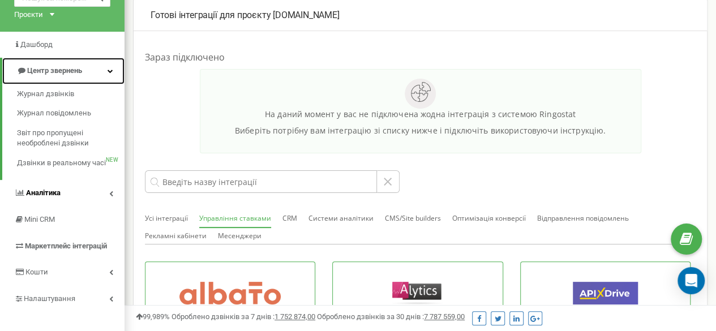
click at [112, 72] on icon at bounding box center [111, 71] width 6 height 6
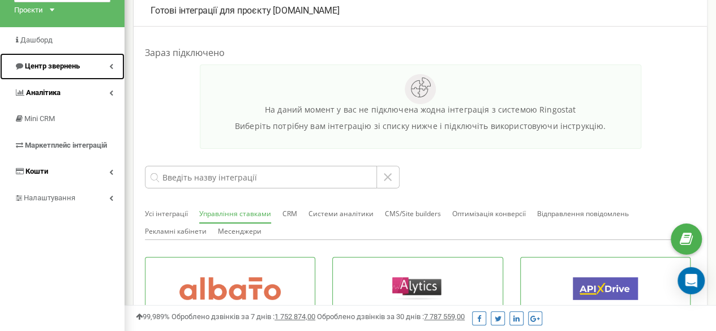
scroll to position [0, 0]
